Goal: Transaction & Acquisition: Subscribe to service/newsletter

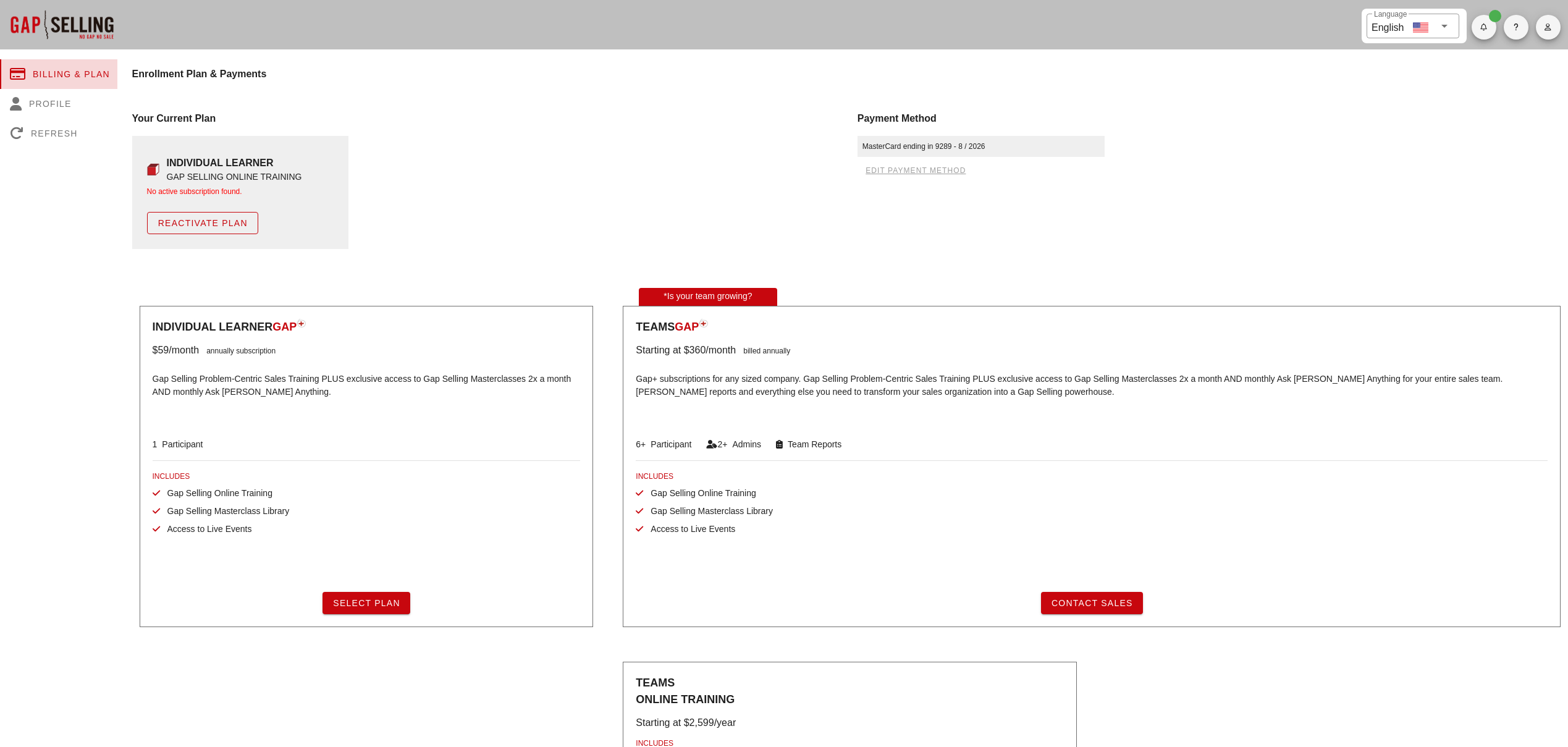
click at [92, 72] on div "Billing & Plan" at bounding box center [60, 74] width 120 height 29
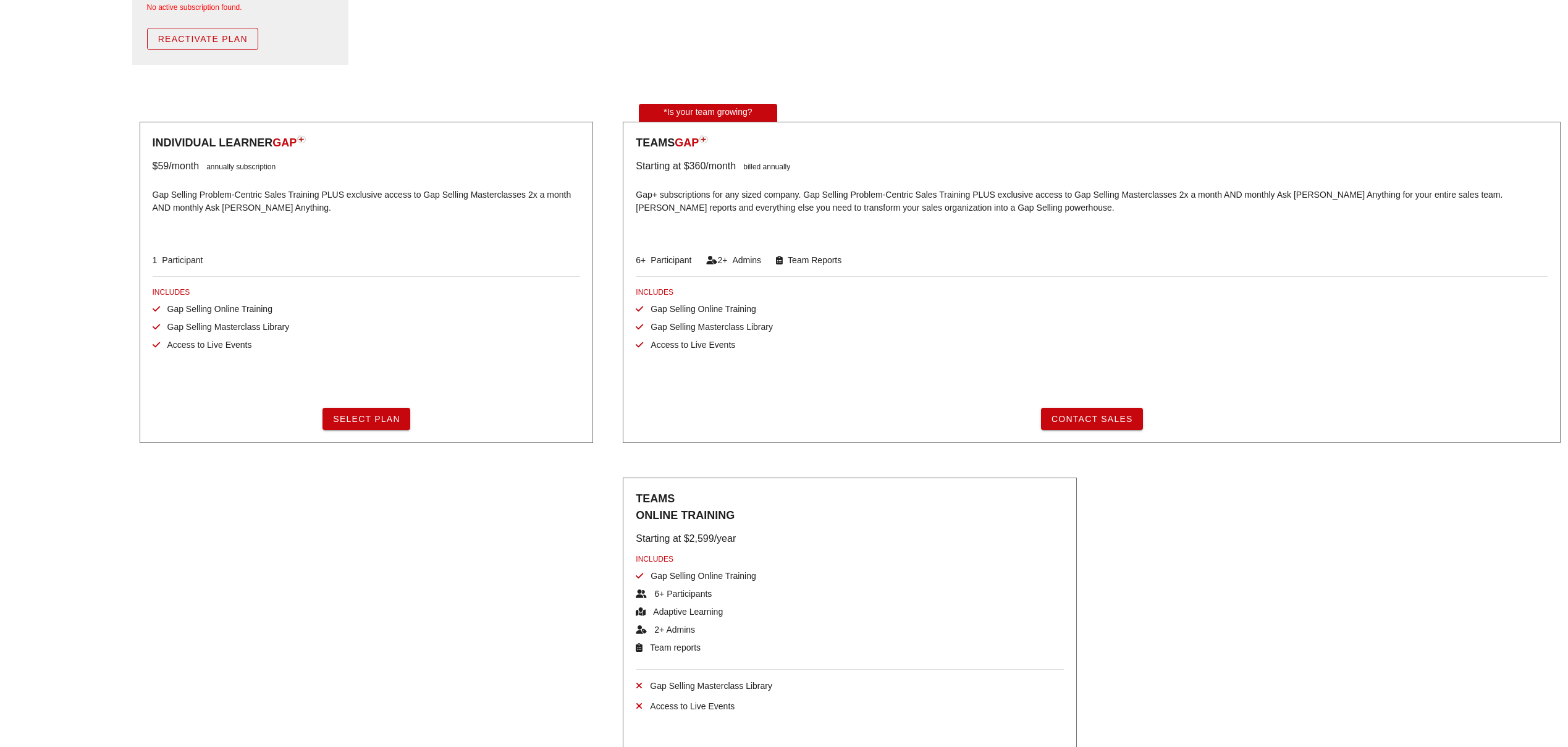
scroll to position [93, 0]
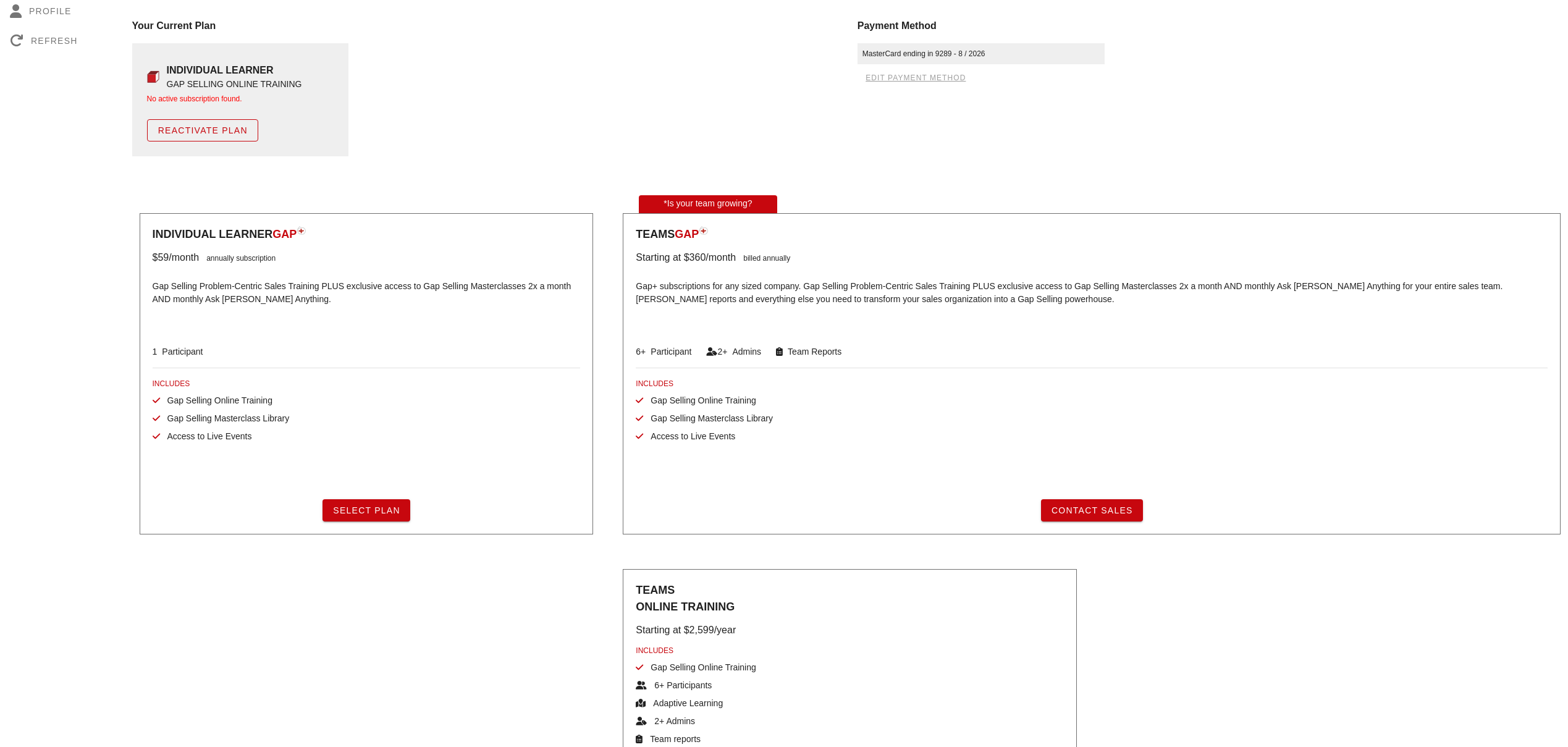
click at [253, 255] on div "annually subscription" at bounding box center [237, 258] width 77 height 15
click at [253, 258] on div "annually subscription" at bounding box center [237, 258] width 77 height 15
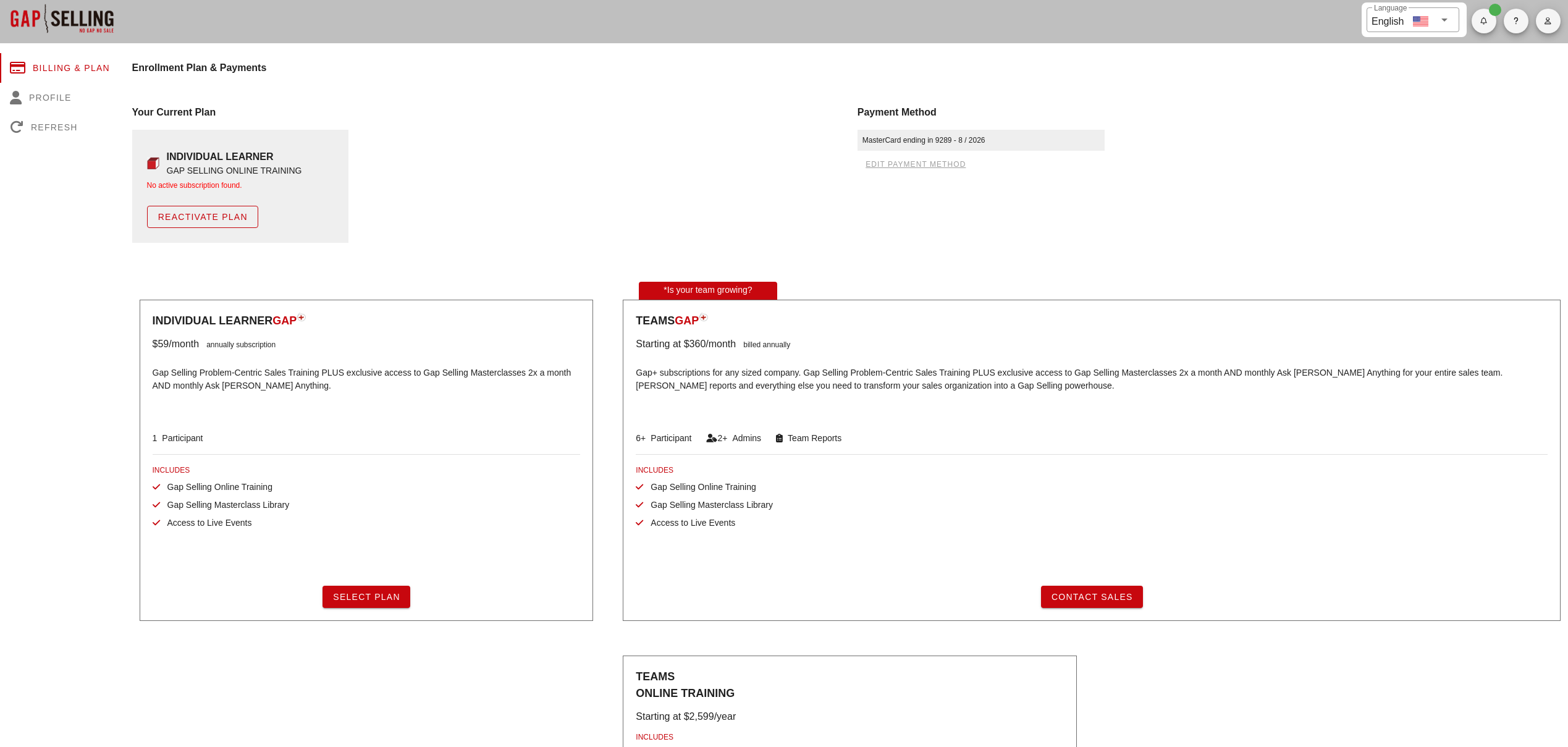
scroll to position [0, 0]
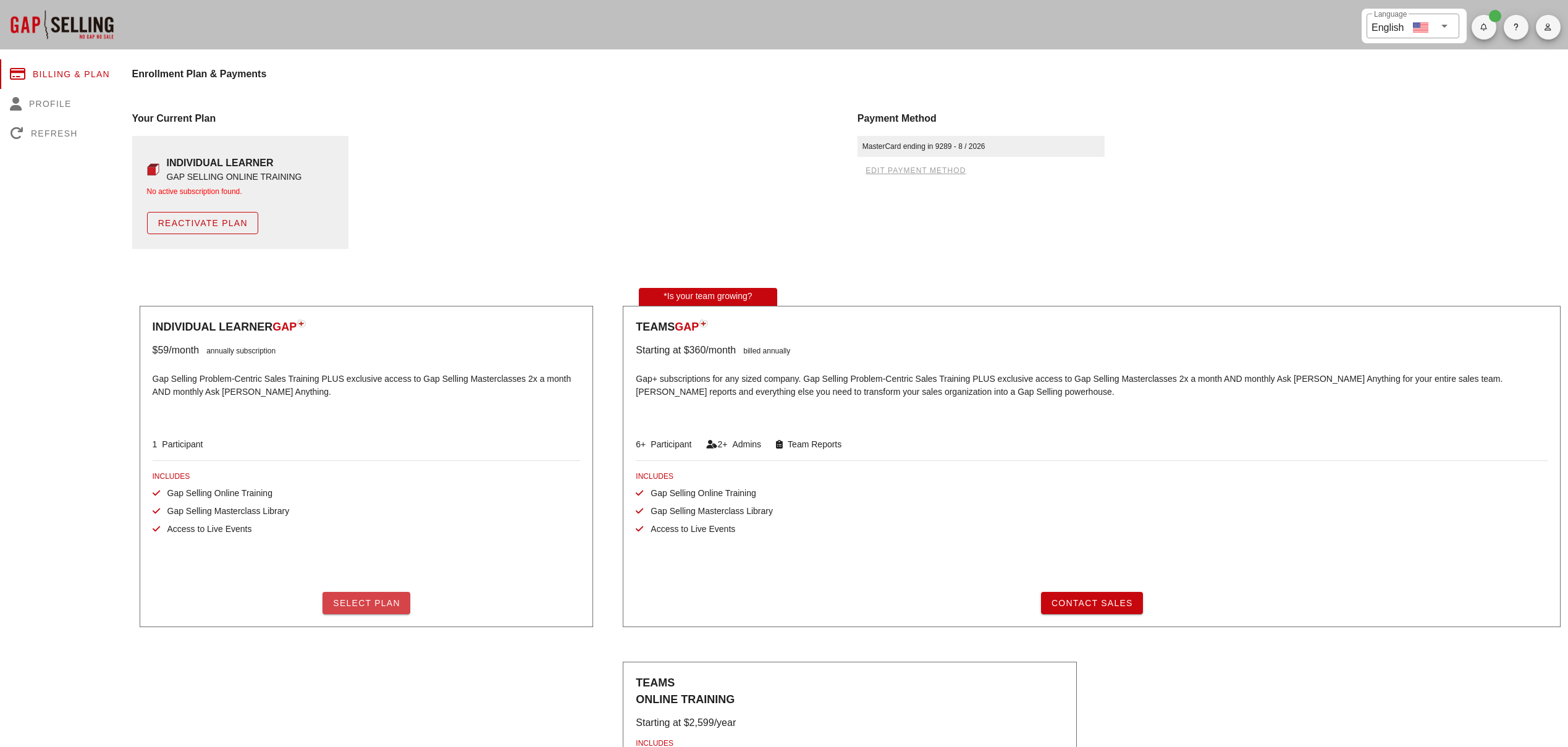
click at [366, 603] on span "Select Plan" at bounding box center [366, 603] width 68 height 9
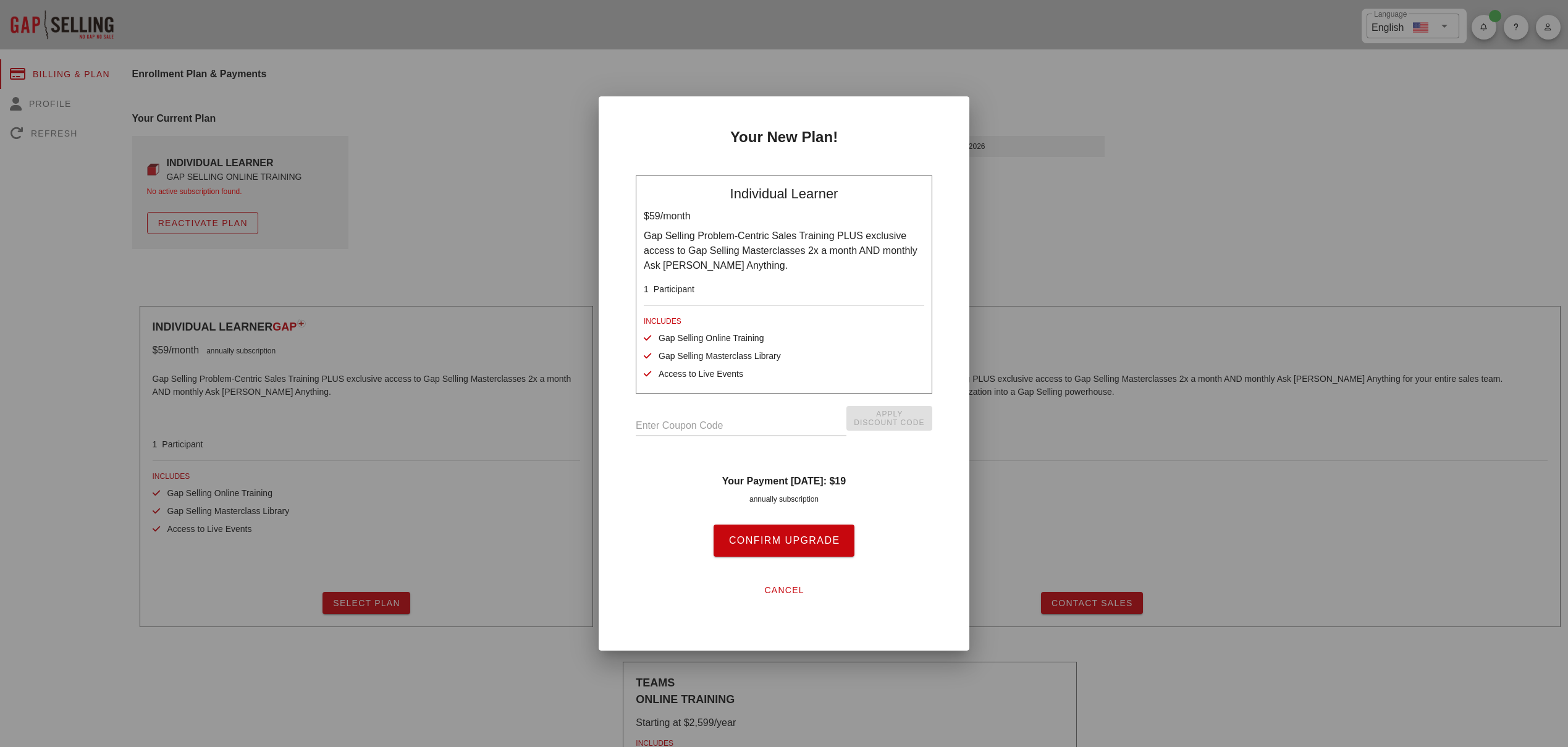
click at [784, 489] on div "Individual Learner $59 /month Gap Selling Problem-Centric Sales Training PLUS e…" at bounding box center [784, 392] width 312 height 472
click at [784, 497] on div "annually subscription" at bounding box center [784, 500] width 297 height 11
click at [911, 487] on h4 "Your payment [DATE]: $19" at bounding box center [784, 482] width 297 height 15
click at [794, 598] on button "cancel" at bounding box center [784, 590] width 60 height 23
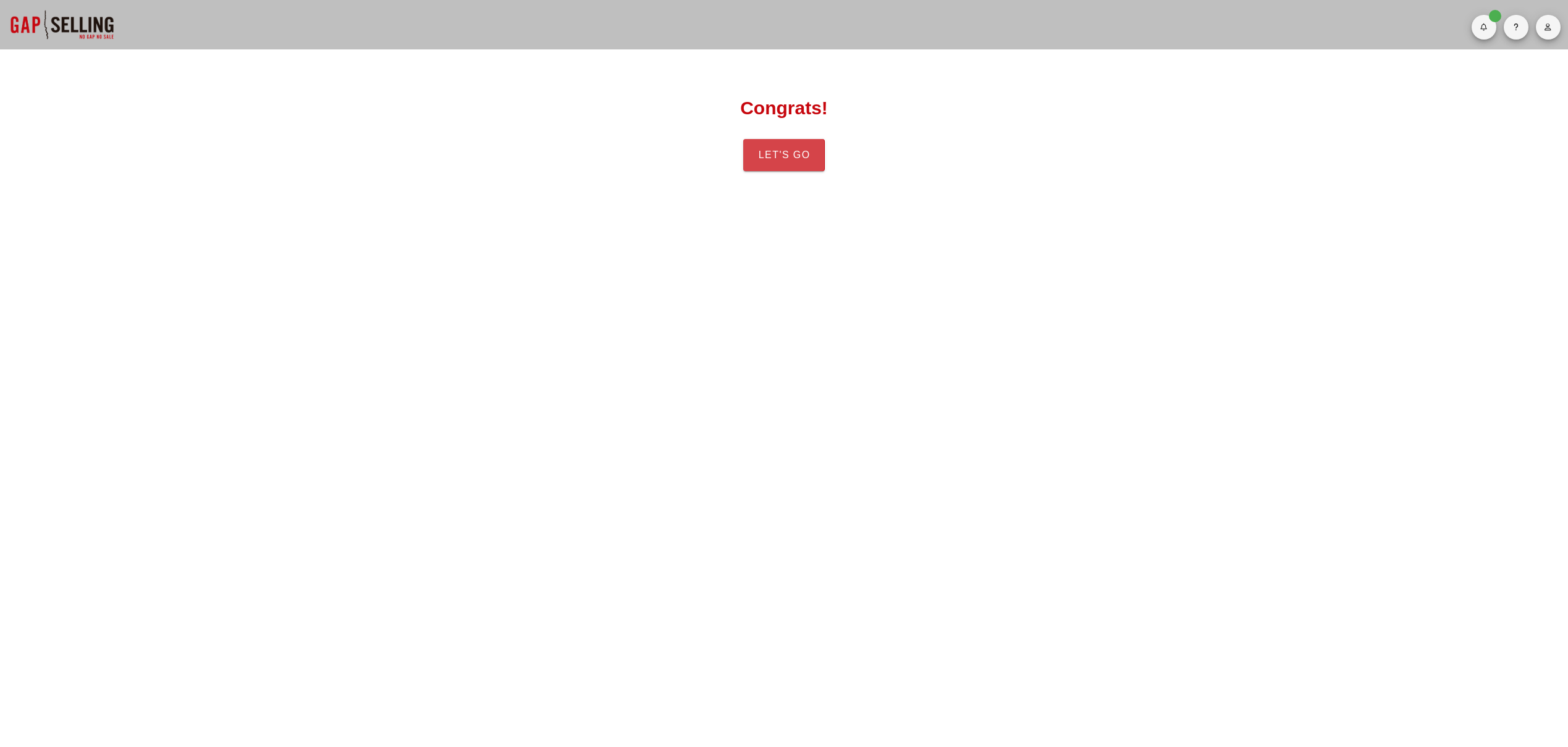
click at [798, 160] on span "Let's Go" at bounding box center [784, 155] width 53 height 11
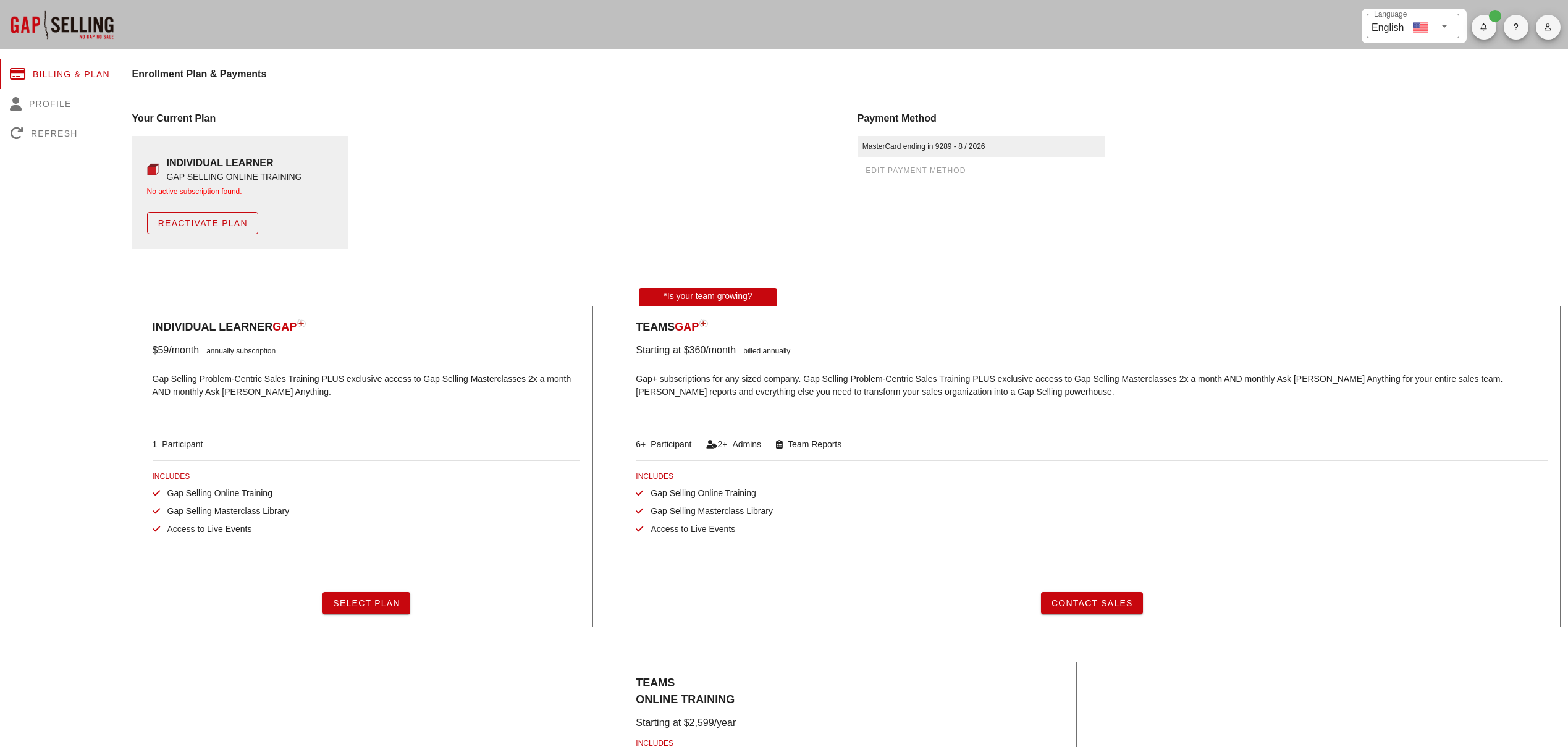
drag, startPoint x: 512, startPoint y: 173, endPoint x: 498, endPoint y: 183, distance: 17.2
